Goal: Information Seeking & Learning: Learn about a topic

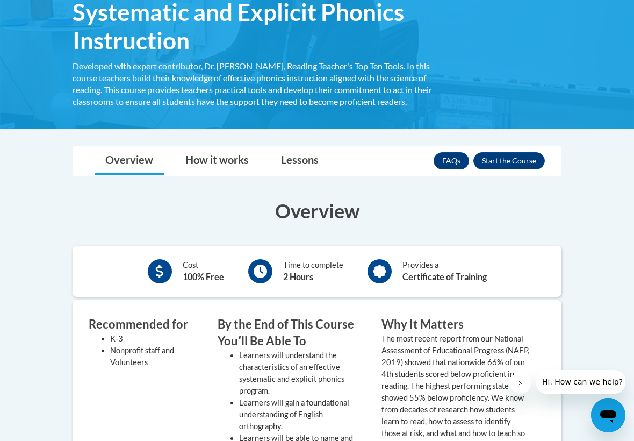
scroll to position [192, 0]
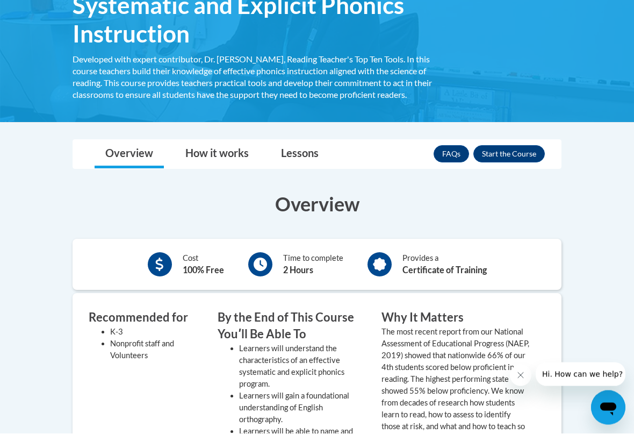
click at [516, 153] on button "Enroll" at bounding box center [509, 161] width 71 height 17
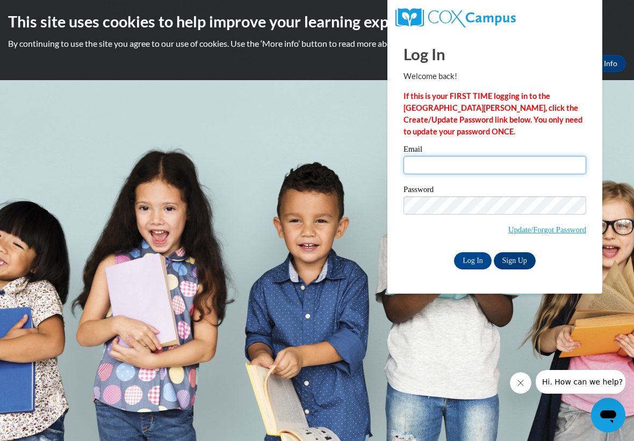
click at [412, 163] on input "Email" at bounding box center [495, 165] width 183 height 18
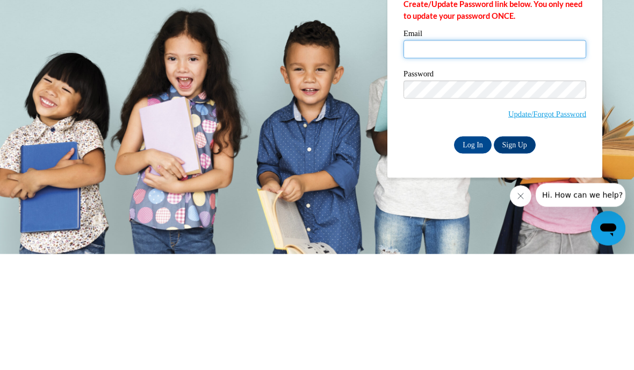
type input "letitiaanderson@gmail.com"
click at [473, 252] on input "Log In" at bounding box center [473, 260] width 38 height 17
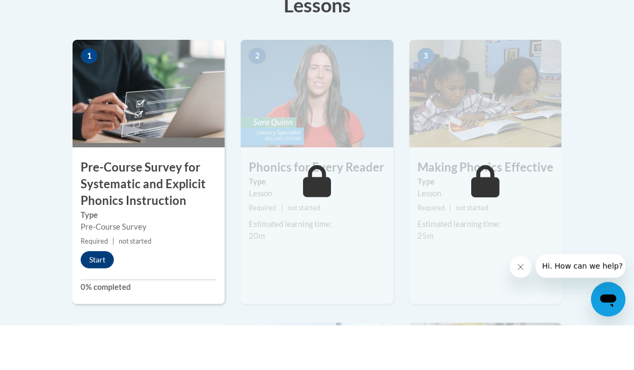
scroll to position [322, 0]
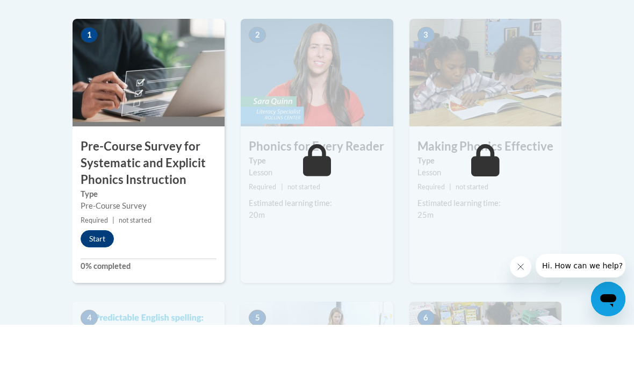
click at [100, 275] on button "Start" at bounding box center [97, 283] width 33 height 17
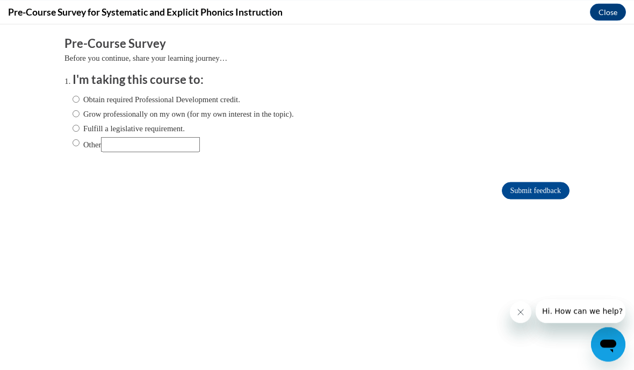
scroll to position [279, 0]
click at [74, 112] on input "Grow professionally on my own (for my own interest in the topic)." at bounding box center [76, 113] width 7 height 12
radio input "true"
click at [528, 192] on input "Submit feedback" at bounding box center [536, 190] width 68 height 17
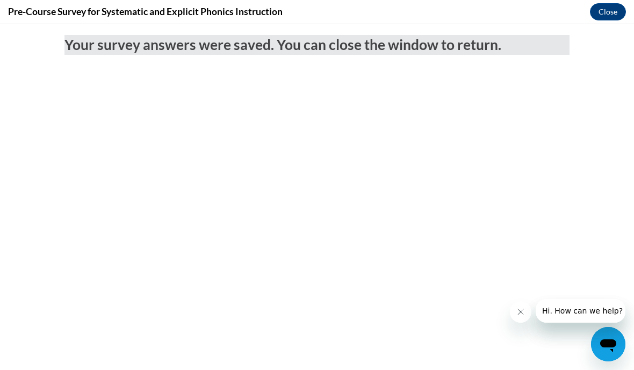
scroll to position [0, 0]
click at [606, 4] on button "Close" at bounding box center [608, 11] width 36 height 17
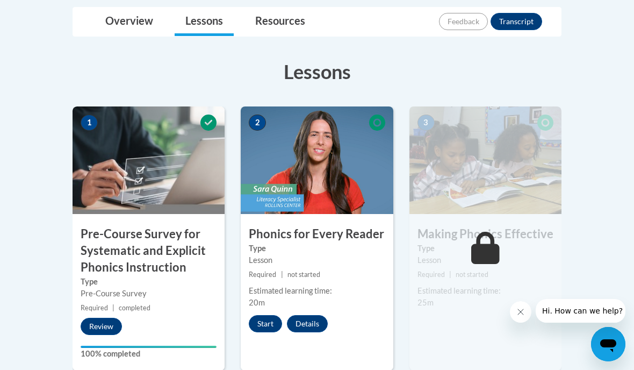
click at [307, 319] on button "Details" at bounding box center [307, 323] width 41 height 17
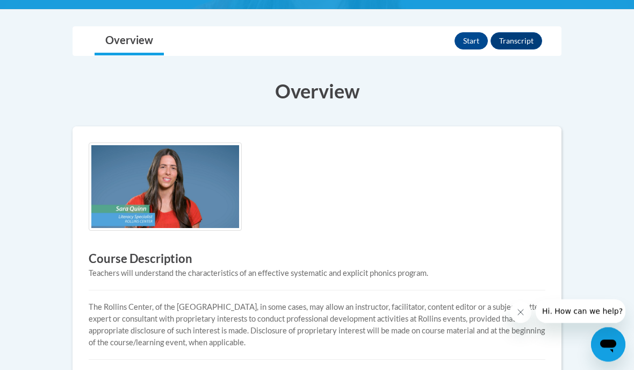
scroll to position [211, 0]
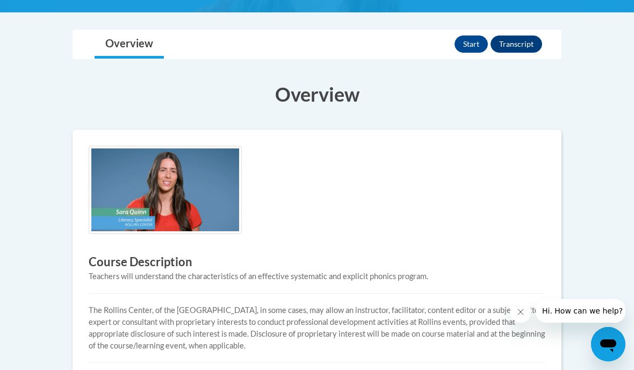
click at [517, 40] on button "Transcript" at bounding box center [517, 43] width 52 height 17
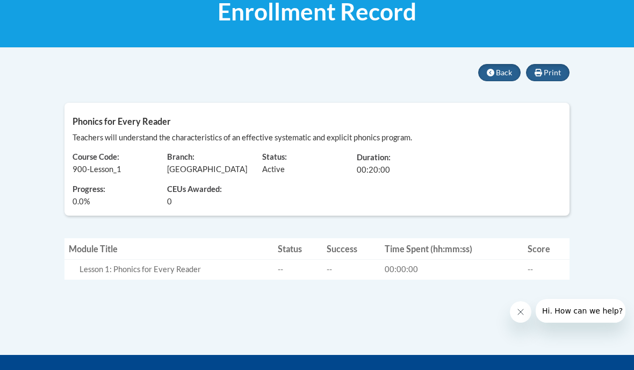
scroll to position [175, 0]
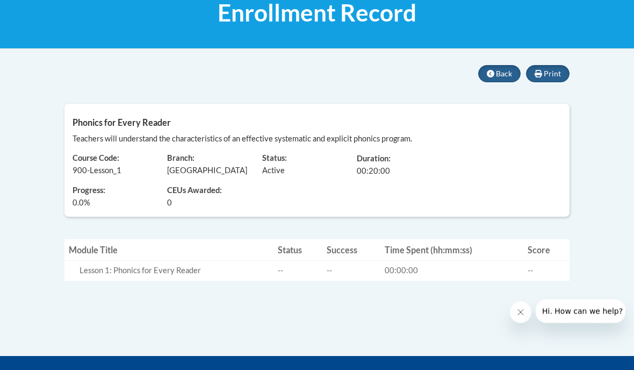
click at [499, 71] on span "Back" at bounding box center [504, 73] width 16 height 9
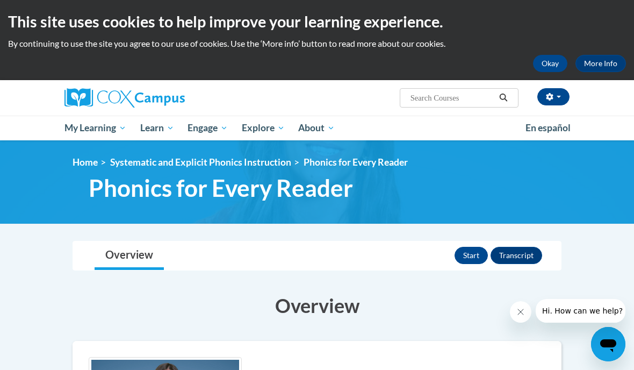
click at [469, 256] on button "Start" at bounding box center [471, 255] width 33 height 17
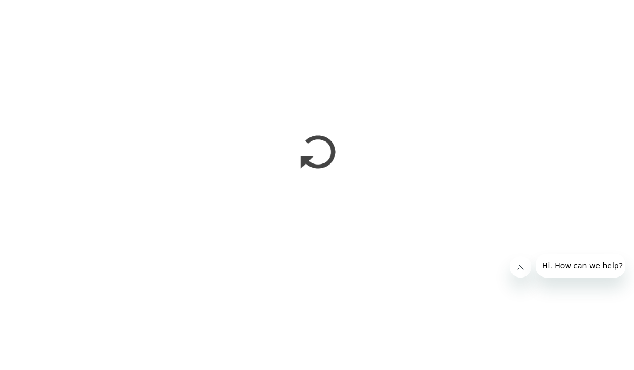
click at [515, 276] on button "Close message from company" at bounding box center [520, 266] width 21 height 21
